Goal: Use online tool/utility: Utilize a website feature to perform a specific function

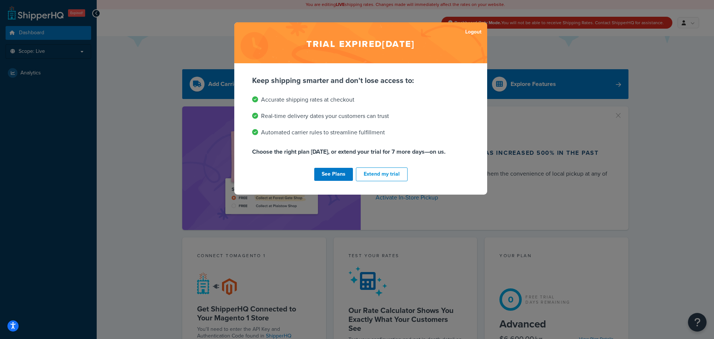
click at [651, 176] on div "Trial expired [DATE] Logout Keep shipping smarter and don't lose access to: Acc…" at bounding box center [357, 169] width 714 height 339
click at [473, 34] on link "Logout" at bounding box center [473, 32] width 16 height 10
click at [134, 35] on div "Trial expired Jan 14, 2018 Logout Keep shipping smarter and don't lose access t…" at bounding box center [357, 169] width 714 height 339
click at [134, 51] on div "Trial expired Jan 14, 2018 Logout Keep shipping smarter and don't lose access t…" at bounding box center [357, 169] width 714 height 339
click at [475, 31] on link "Logout" at bounding box center [473, 32] width 16 height 10
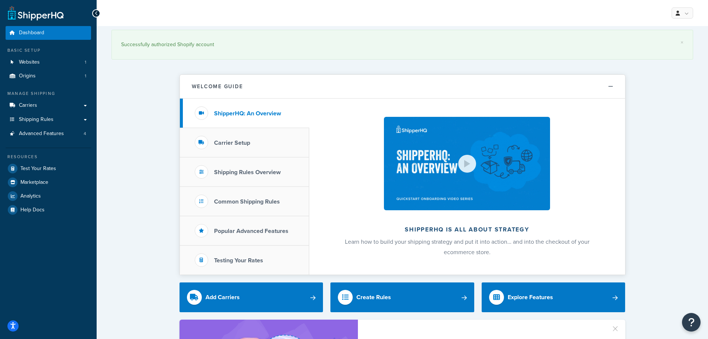
click at [38, 165] on span "Test Your Rates" at bounding box center [38, 168] width 36 height 6
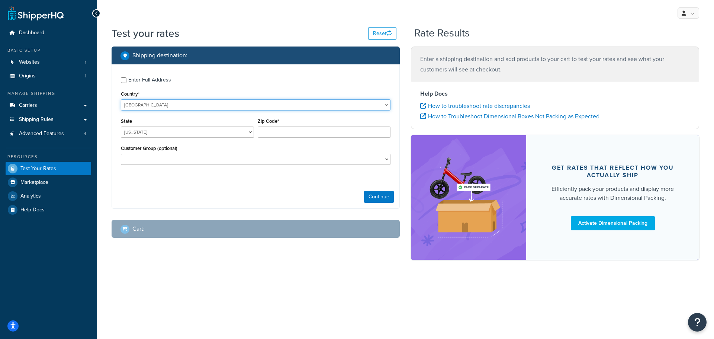
click at [386, 105] on select "[GEOGRAPHIC_DATA] [GEOGRAPHIC_DATA] [GEOGRAPHIC_DATA] [GEOGRAPHIC_DATA] [GEOGRA…" at bounding box center [256, 104] width 270 height 11
select select "CA"
click at [121, 99] on select "[GEOGRAPHIC_DATA] [GEOGRAPHIC_DATA] [GEOGRAPHIC_DATA] [GEOGRAPHIC_DATA] [GEOGRA…" at bounding box center [256, 104] width 270 height 11
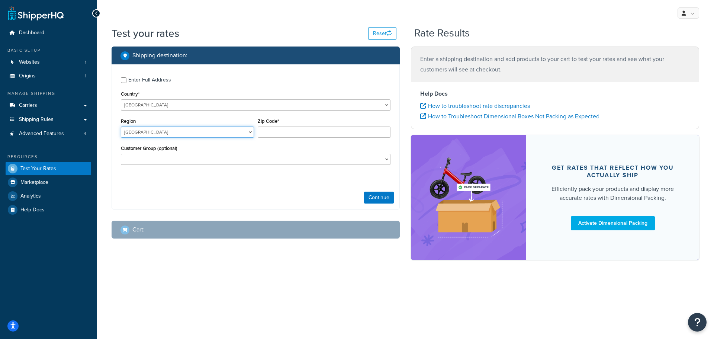
click at [251, 132] on select "[GEOGRAPHIC_DATA] [GEOGRAPHIC_DATA] [GEOGRAPHIC_DATA] [GEOGRAPHIC_DATA] [GEOGRA…" at bounding box center [187, 131] width 133 height 11
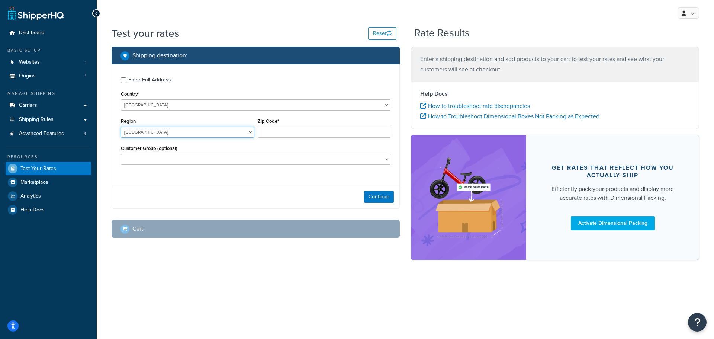
select select "QC"
click at [121, 127] on select "[GEOGRAPHIC_DATA] [GEOGRAPHIC_DATA] [GEOGRAPHIC_DATA] [GEOGRAPHIC_DATA] [GEOGRA…" at bounding box center [187, 131] width 133 height 11
click at [272, 131] on input "Zip Code*" at bounding box center [324, 131] width 133 height 11
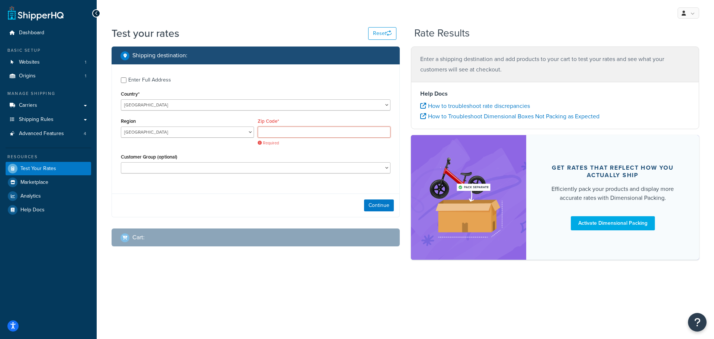
click at [277, 136] on input "Zip Code*" at bounding box center [324, 131] width 133 height 11
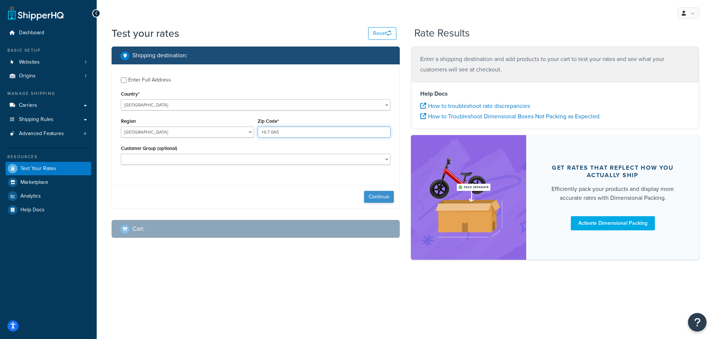
type input "HL7 0A5"
click at [374, 199] on button "Continue" at bounding box center [379, 197] width 30 height 12
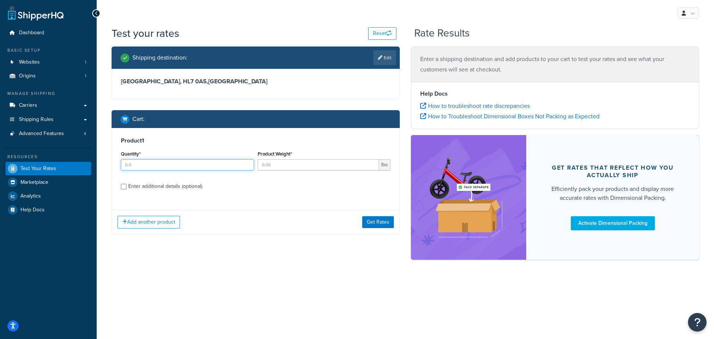
click at [208, 169] on input "Quantity*" at bounding box center [187, 164] width 133 height 11
type input "1"
click at [345, 168] on input "Product Weight*" at bounding box center [319, 164] width 122 height 11
type input "12"
click at [380, 224] on button "Get Rates" at bounding box center [378, 222] width 32 height 12
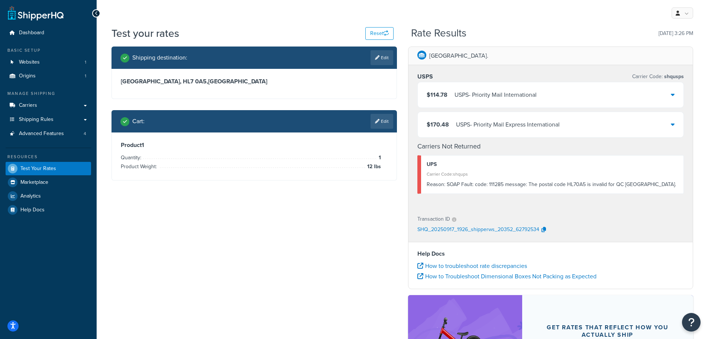
click at [339, 260] on div "Shipping destination : Edit Quebec, HL7 0A5 , Canada Cart : Edit Product 1 Quan…" at bounding box center [402, 235] width 593 height 379
click at [278, 319] on div "Shipping destination : Edit Quebec, HL7 0A5 , Canada Cart : Edit Product 1 Quan…" at bounding box center [402, 235] width 593 height 379
click at [579, 29] on div "Rate Results 09/17/2025, 3:26 PM" at bounding box center [552, 34] width 282 height 12
click at [107, 291] on div "Shipping destination : Edit Quebec, HL7 0A5 , Canada Cart : Edit Product 1 Quan…" at bounding box center [402, 235] width 593 height 379
click at [379, 7] on div "My Profile Billing Global Settings Contact Us Logout" at bounding box center [403, 13] width 612 height 26
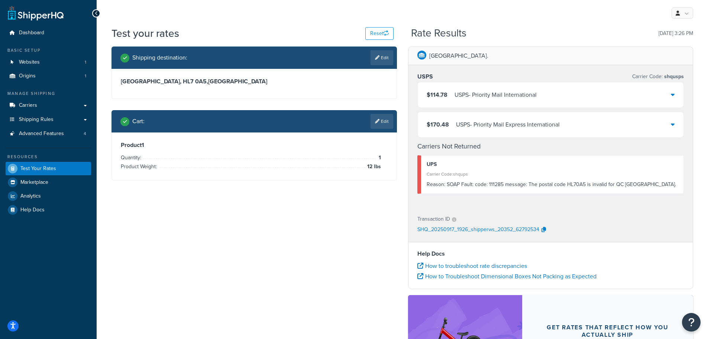
click at [228, 298] on div "Shipping destination : Edit Quebec, HL7 0A5 , Canada Cart : Edit Product 1 Quan…" at bounding box center [402, 235] width 593 height 379
drag, startPoint x: 306, startPoint y: 242, endPoint x: 289, endPoint y: 266, distance: 30.0
click at [306, 242] on div "Shipping destination : Edit Quebec, HL7 0A5 , Canada Cart : Edit Product 1 Quan…" at bounding box center [402, 235] width 593 height 379
